Goal: Book appointment/travel/reservation

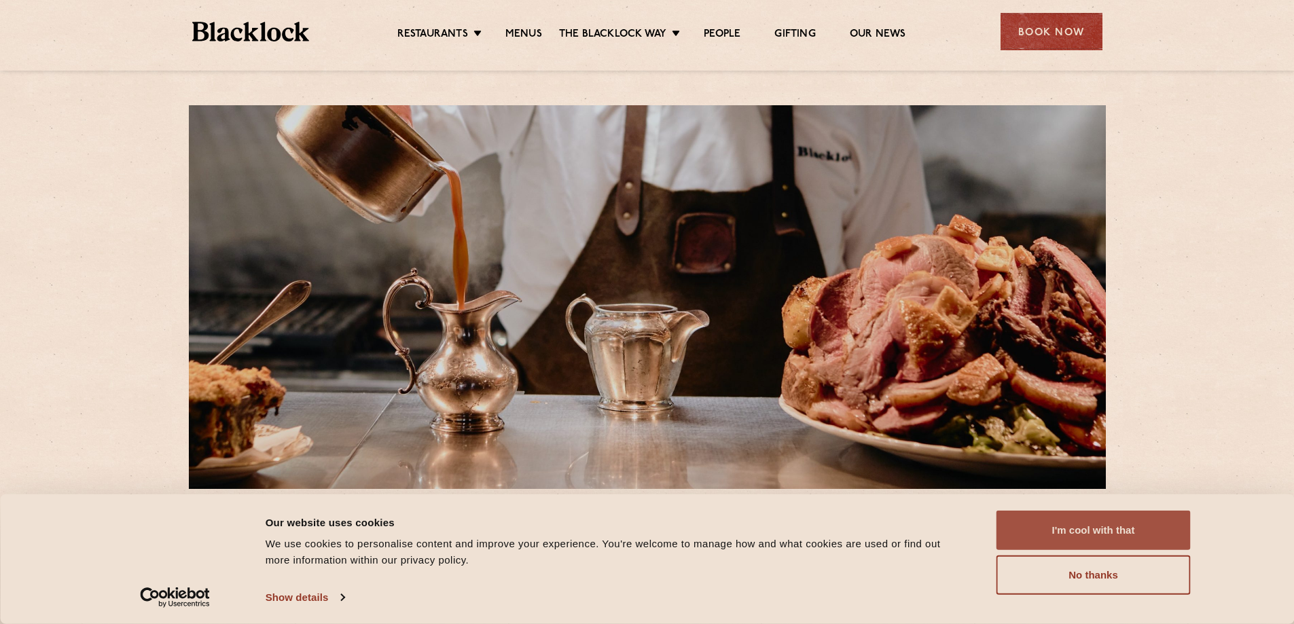
click at [1101, 533] on button "I'm cool with that" at bounding box center [1093, 530] width 194 height 39
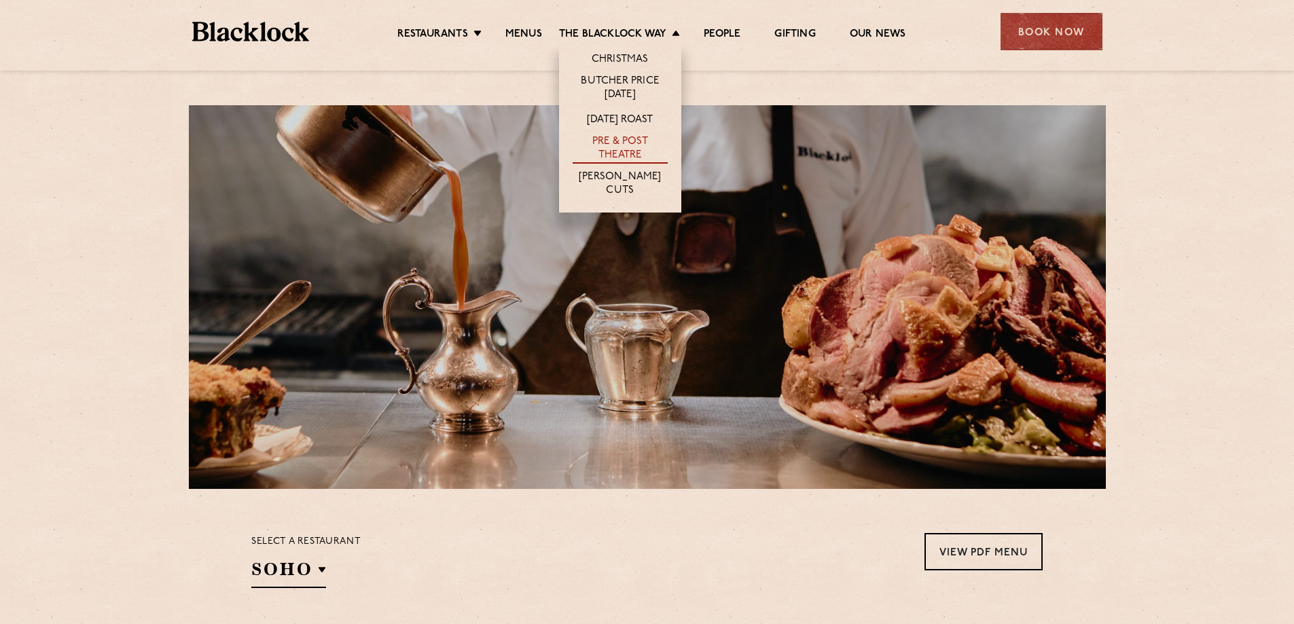
click at [625, 151] on link "Pre & Post Theatre" at bounding box center [619, 149] width 95 height 29
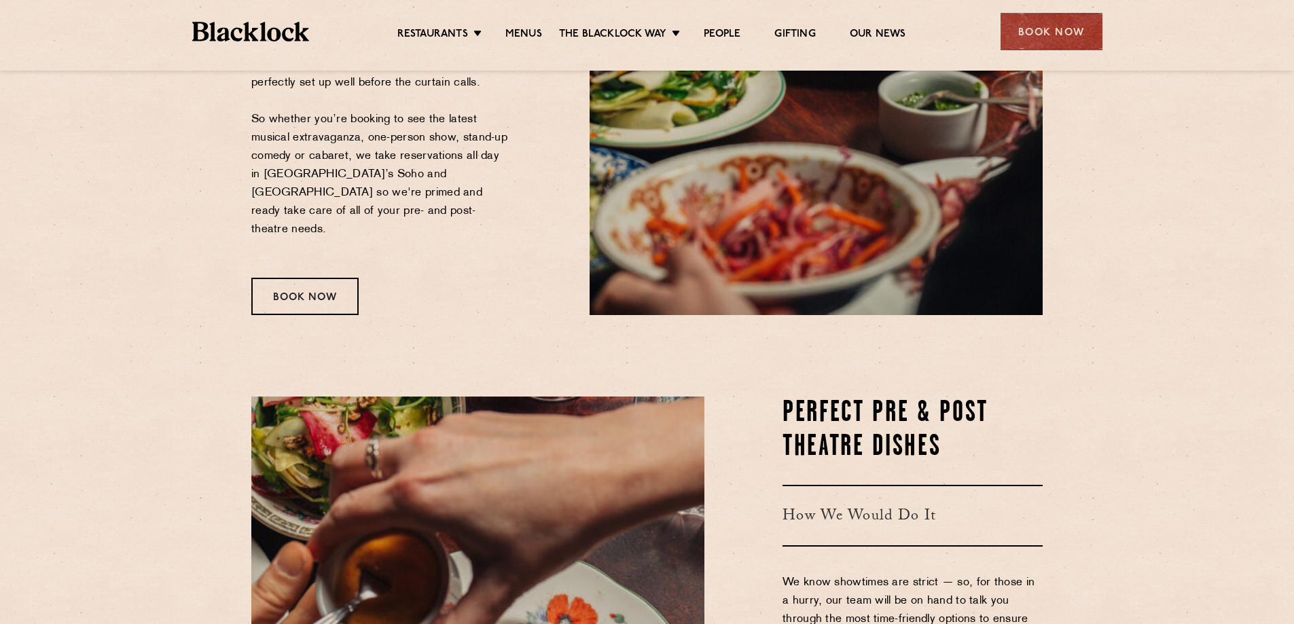
scroll to position [340, 0]
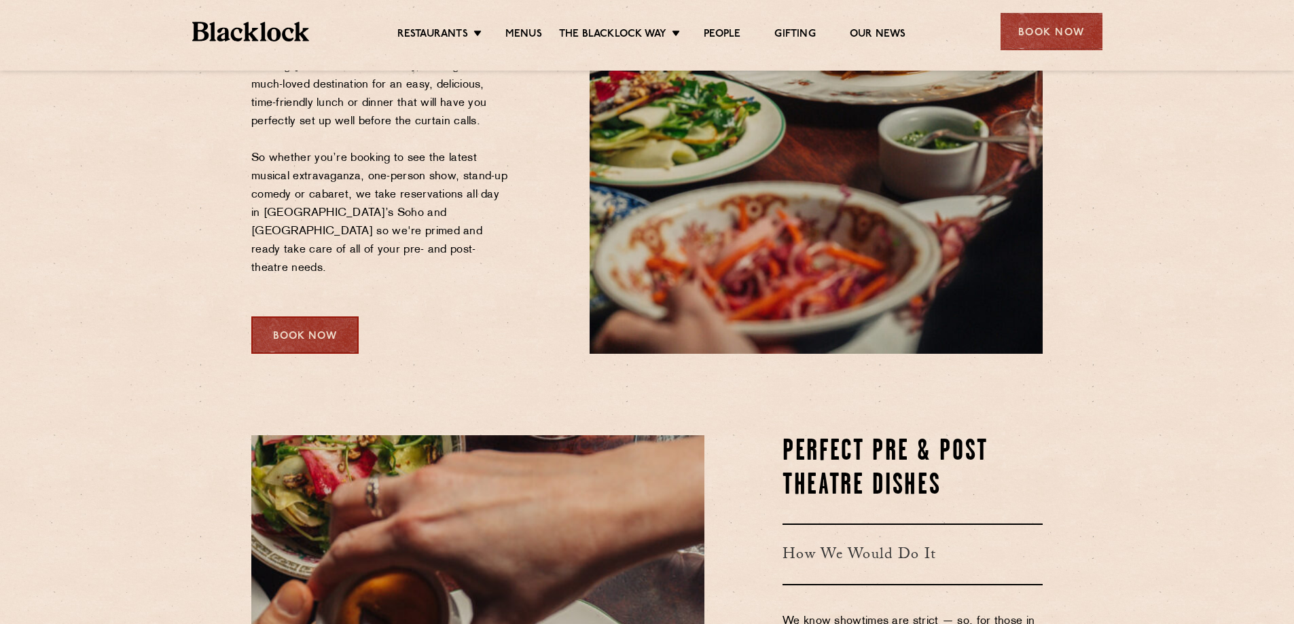
click at [311, 316] on div "Book Now" at bounding box center [304, 334] width 107 height 37
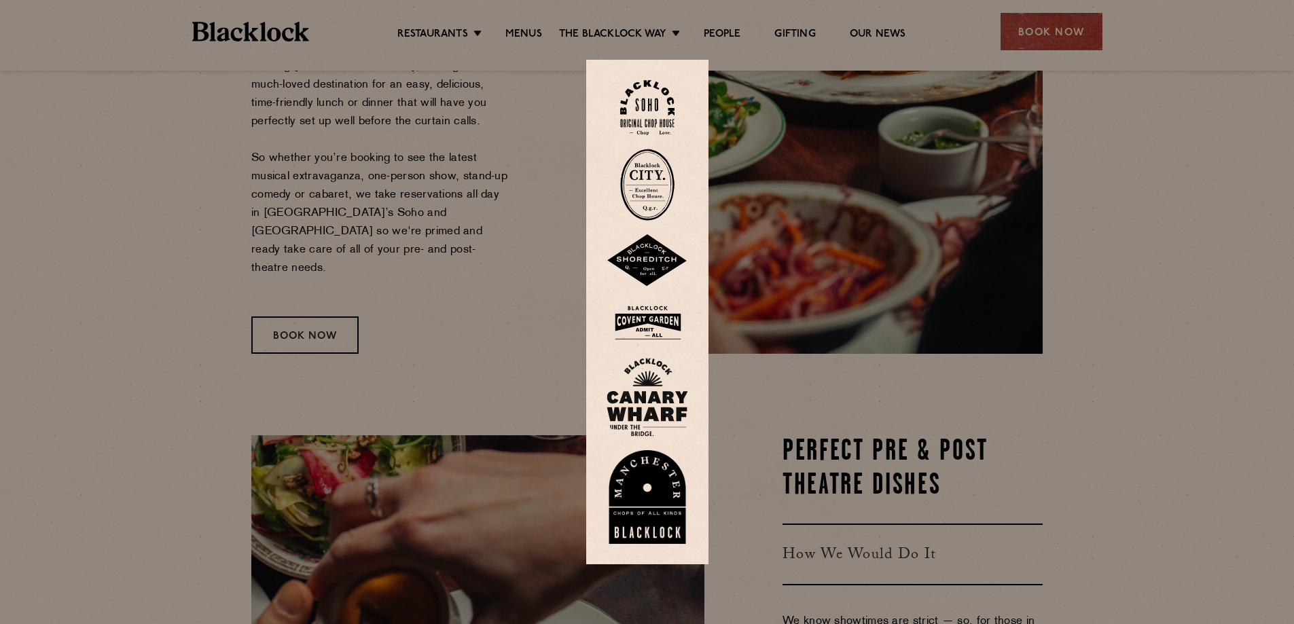
click at [471, 293] on div at bounding box center [647, 312] width 1294 height 624
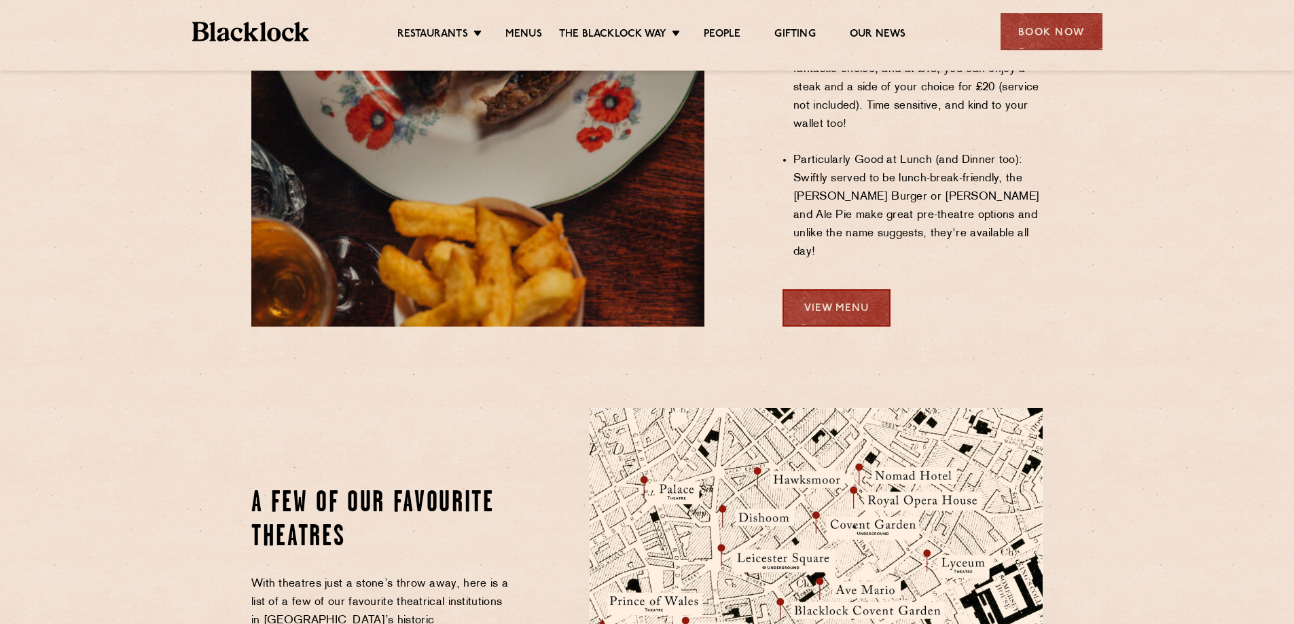
scroll to position [1154, 0]
click at [818, 290] on link "View Menu" at bounding box center [836, 308] width 108 height 37
